Goal: Task Accomplishment & Management: Manage account settings

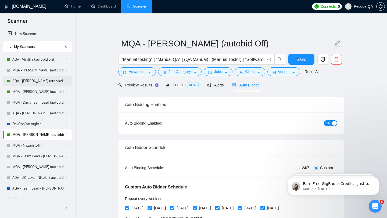
click at [41, 83] on link "AQA - [PERSON_NAME] (autobid on)" at bounding box center [37, 81] width 51 height 11
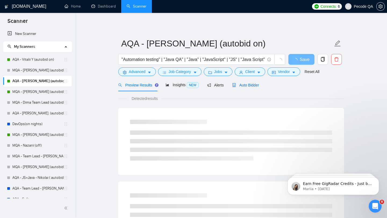
click at [245, 88] on div "Auto Bidder" at bounding box center [245, 85] width 27 height 6
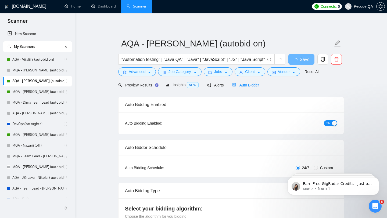
radio input "false"
radio input "true"
checkbox input "true"
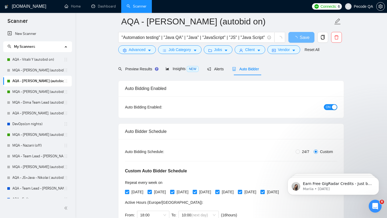
scroll to position [35, 0]
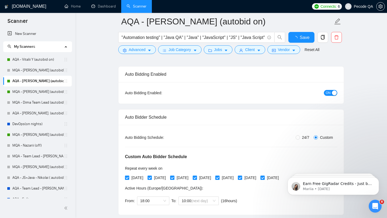
click at [302, 142] on div "Custom Auto Bidder Schedule Repeat every week [DATE] [DATE] [DATE] [DATE] [DATE…" at bounding box center [231, 175] width 212 height 68
click at [302, 138] on span "24/7" at bounding box center [306, 138] width 12 height 6
click at [300, 138] on input "24/7" at bounding box center [298, 138] width 4 height 4
radio input "true"
radio input "false"
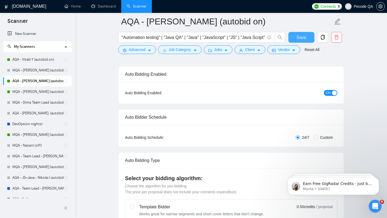
click at [303, 41] on button "Save" at bounding box center [302, 37] width 26 height 11
